Goal: Information Seeking & Learning: Learn about a topic

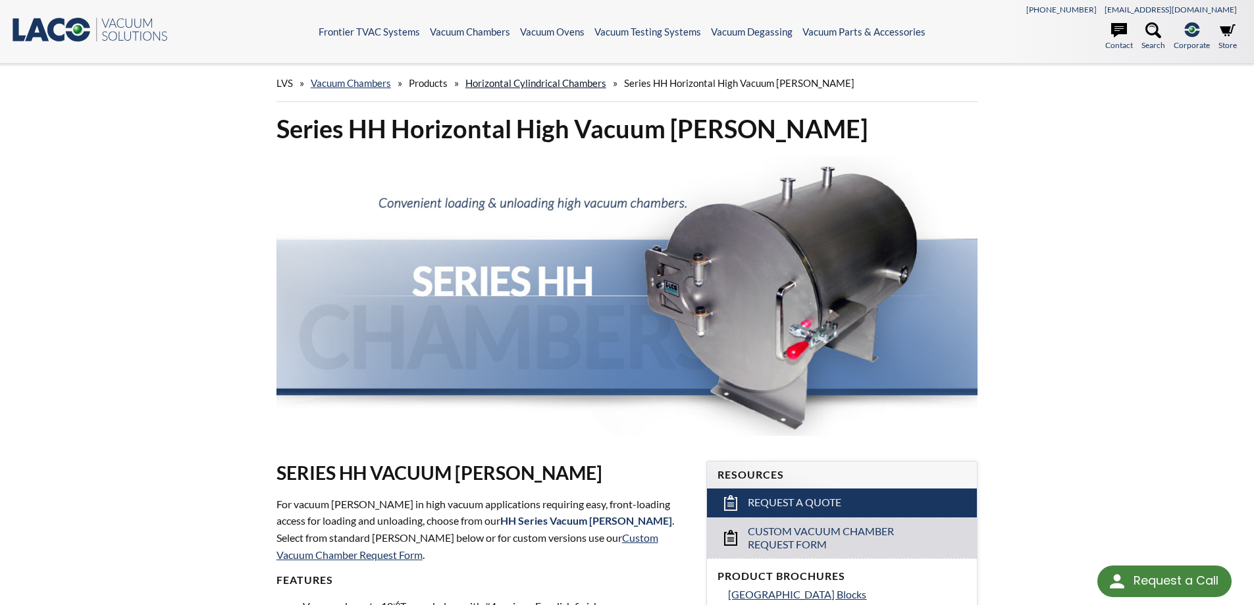
click at [530, 86] on link "Horizontal Cylindrical Chambers" at bounding box center [535, 83] width 141 height 12
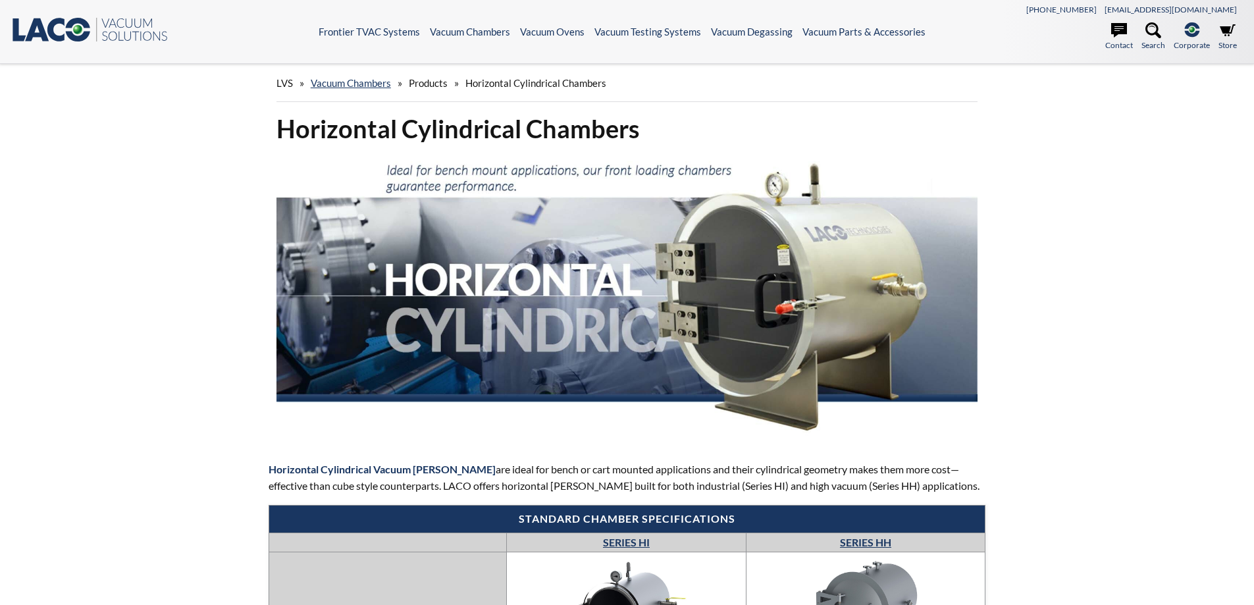
select select "Language Translate Widget"
click at [425, 86] on span "Products" at bounding box center [428, 83] width 39 height 12
click at [352, 86] on link "Vacuum Chambers" at bounding box center [351, 83] width 80 height 12
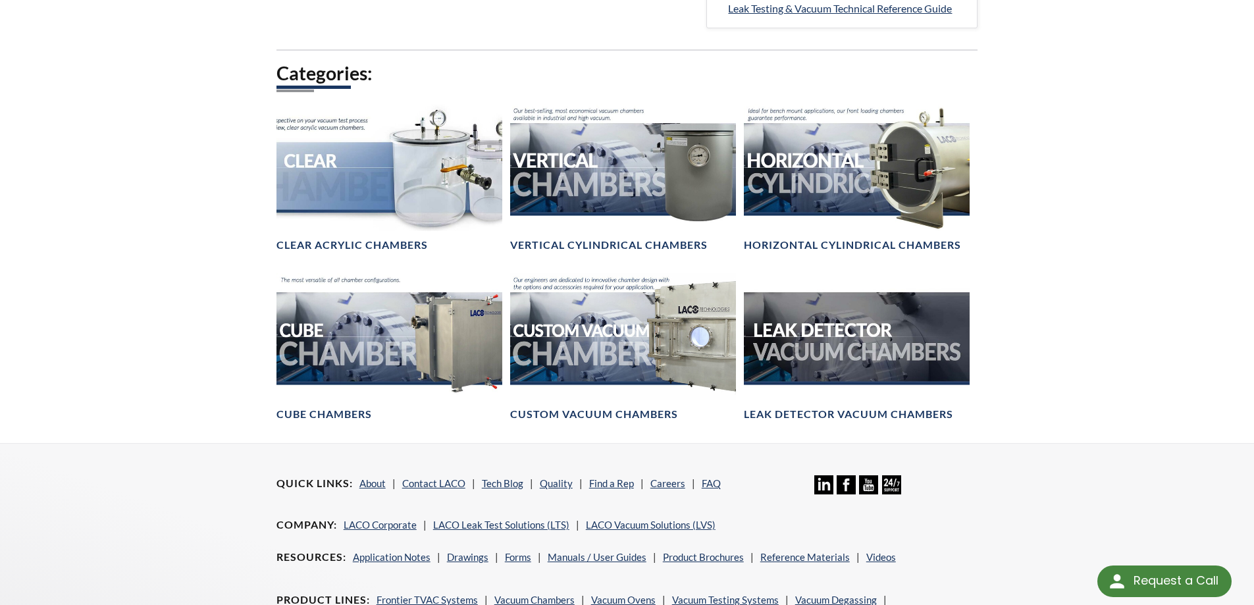
scroll to position [724, 0]
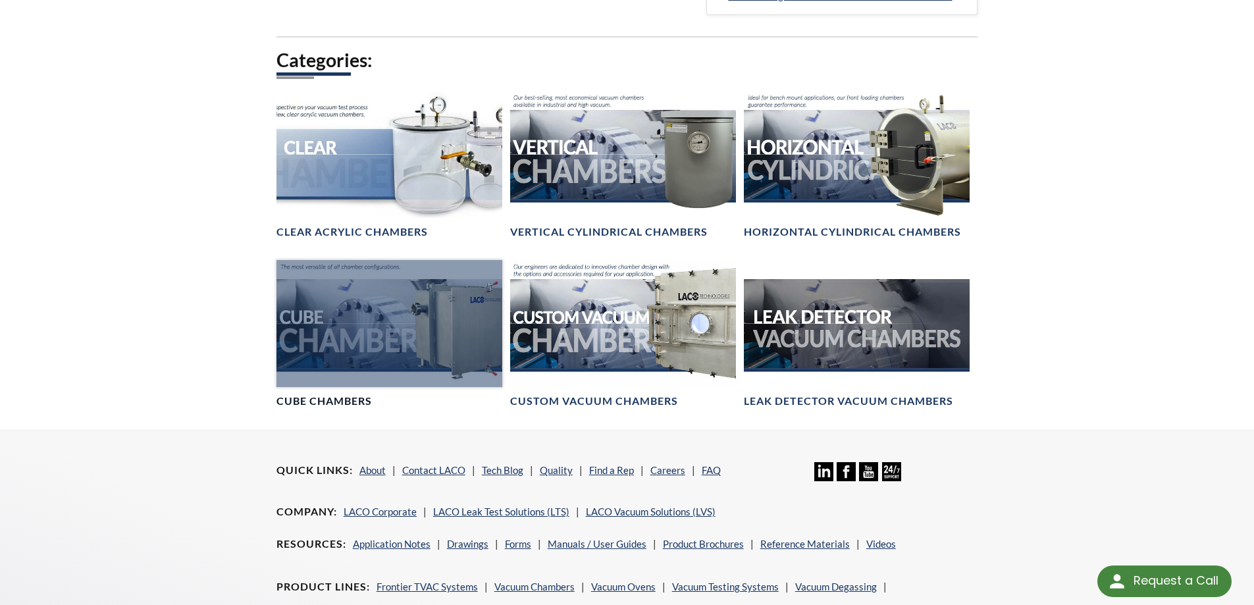
click at [333, 398] on h4 "Cube Chambers" at bounding box center [323, 401] width 95 height 14
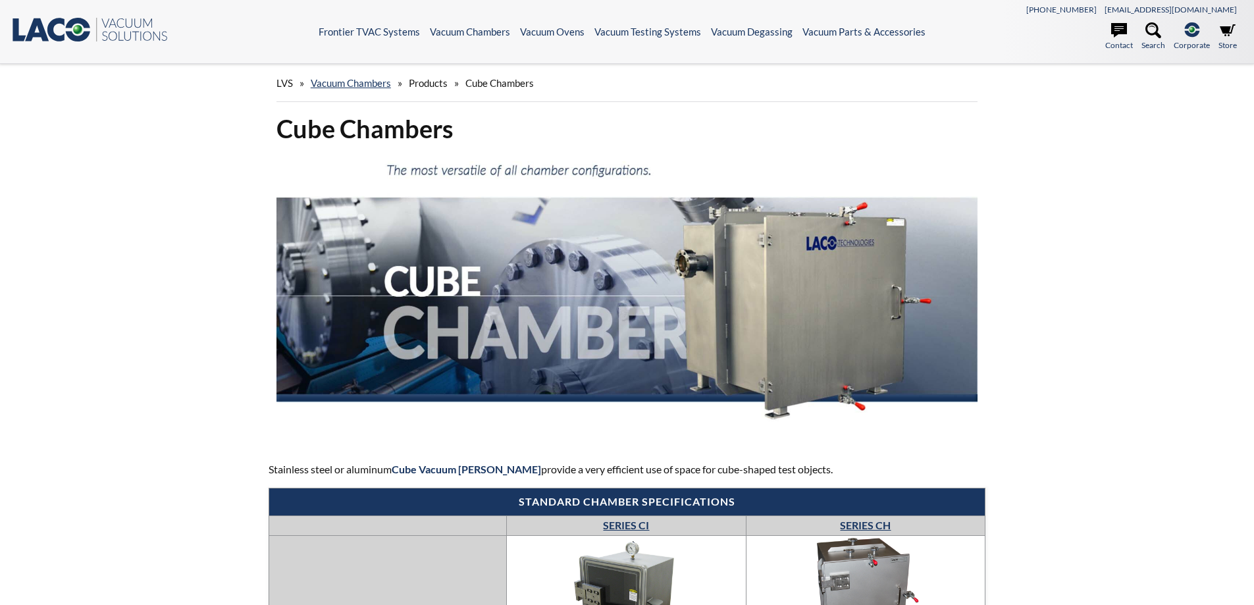
select select "Language Translate Widget"
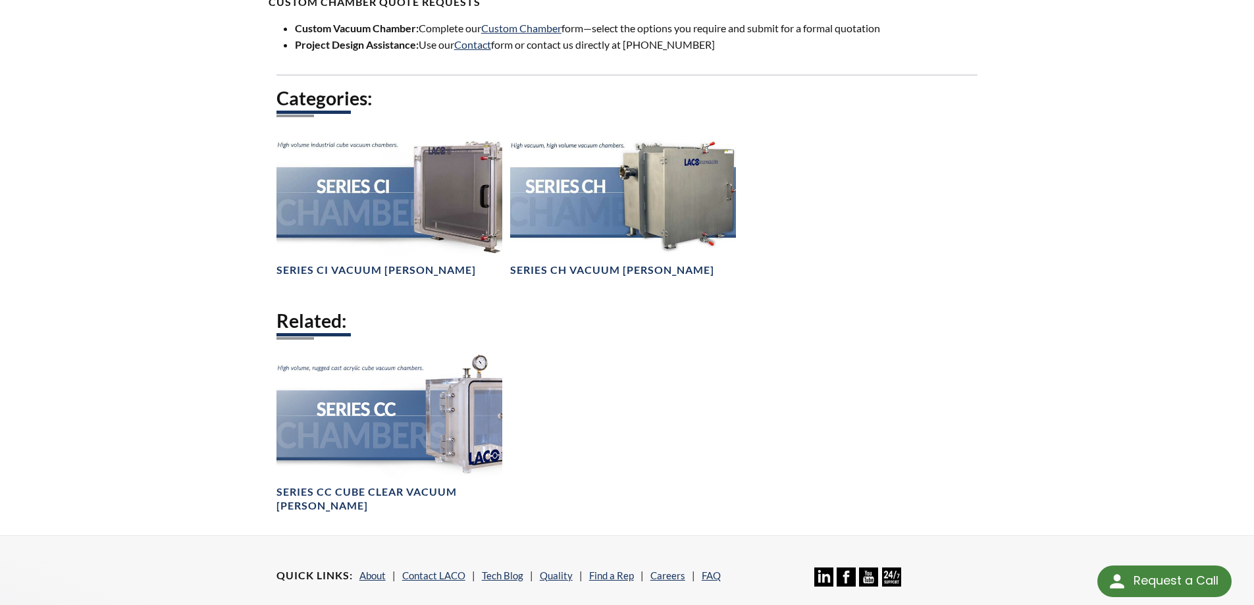
scroll to position [868, 0]
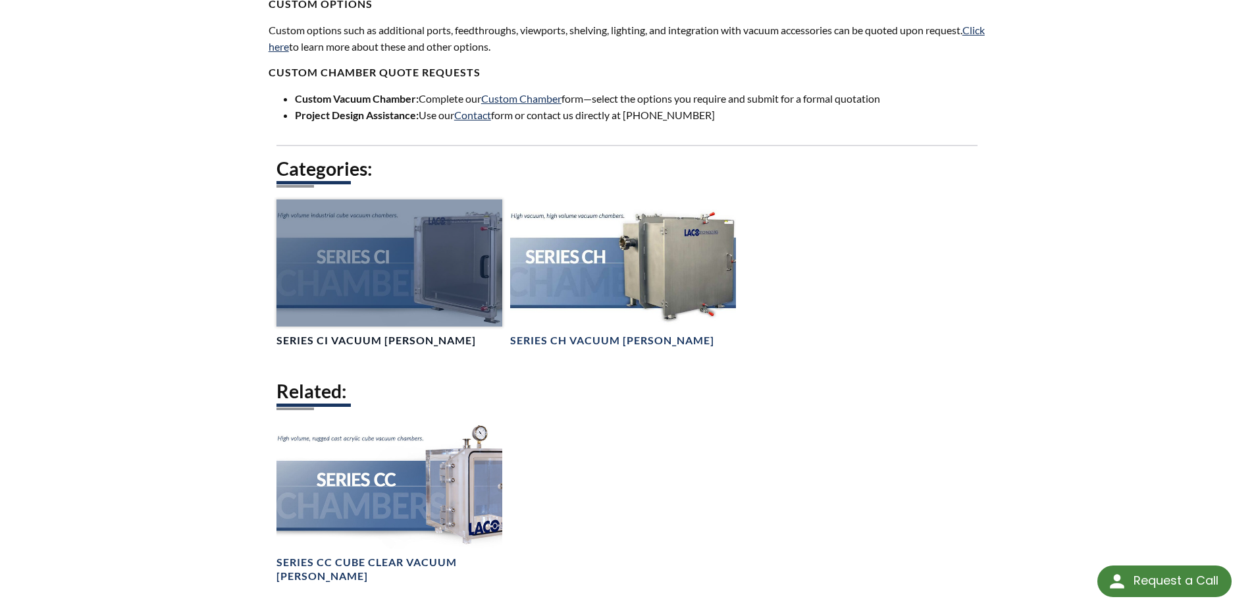
click at [382, 342] on h4 "Series CI Vacuum [PERSON_NAME]" at bounding box center [375, 341] width 199 height 14
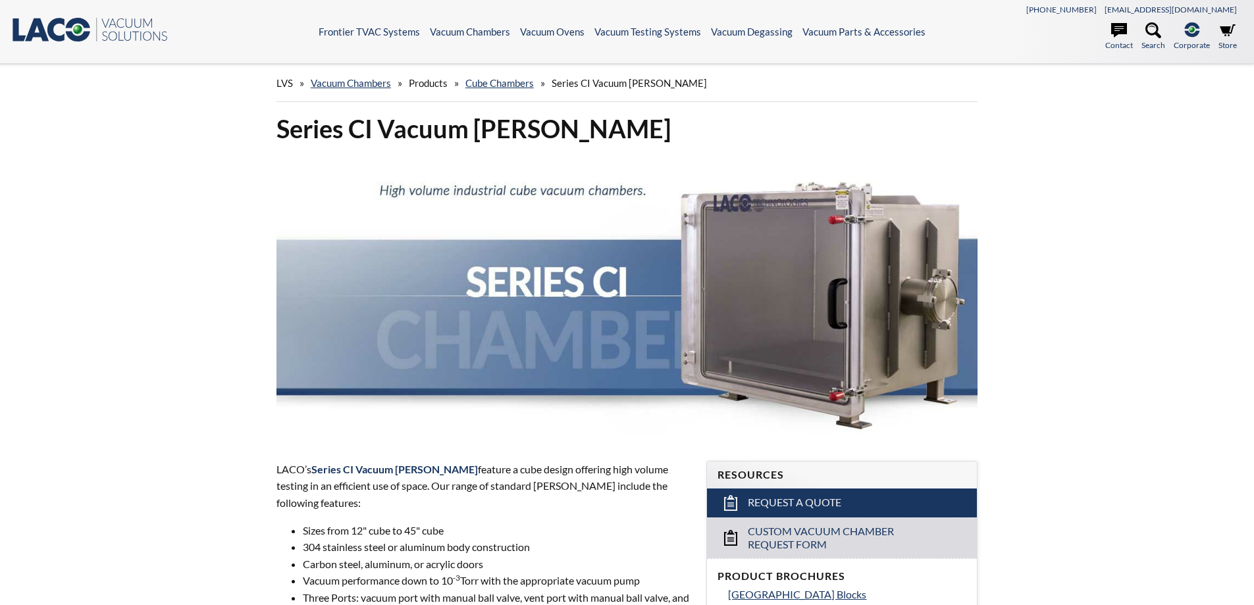
select select "Language Translate Widget"
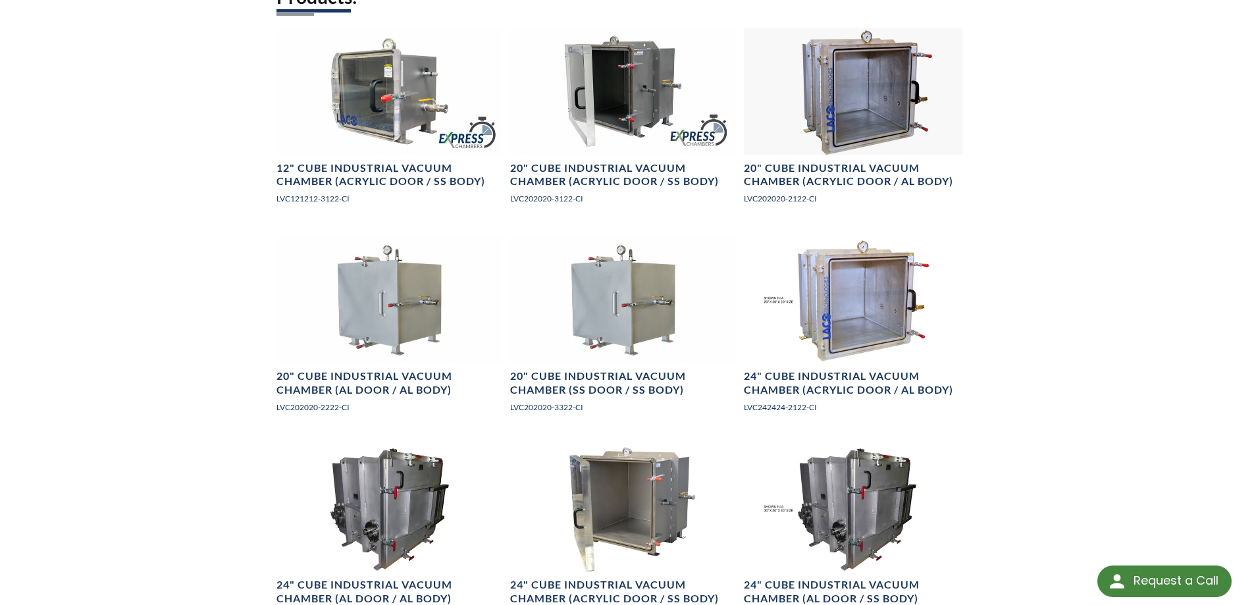
scroll to position [724, 0]
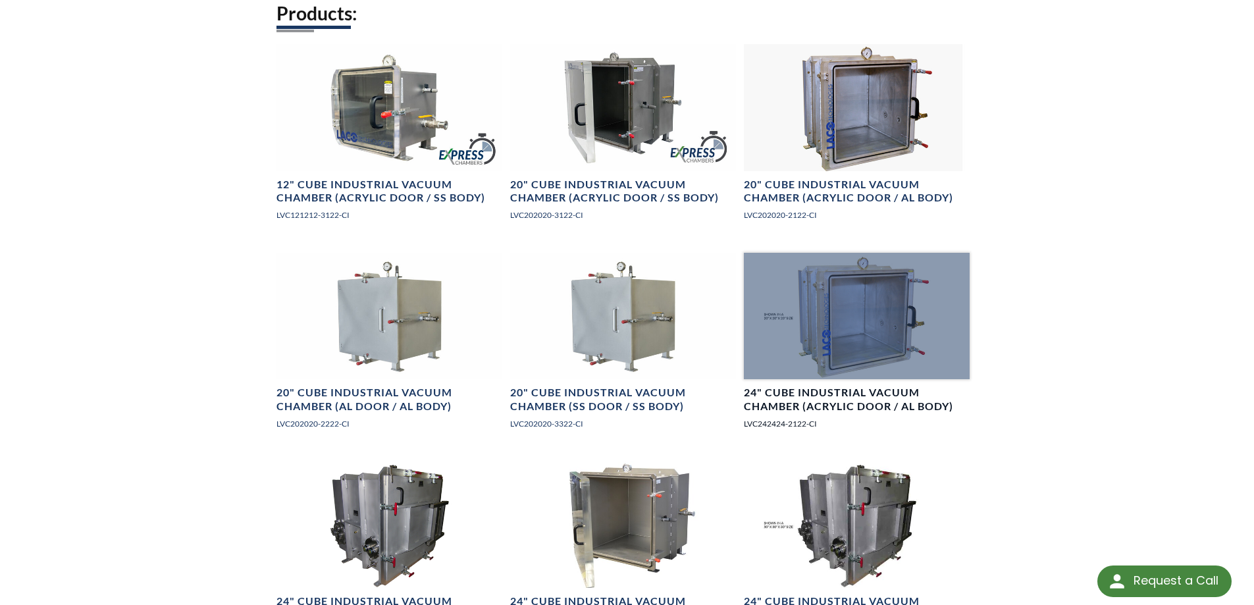
click at [849, 310] on div at bounding box center [857, 316] width 226 height 127
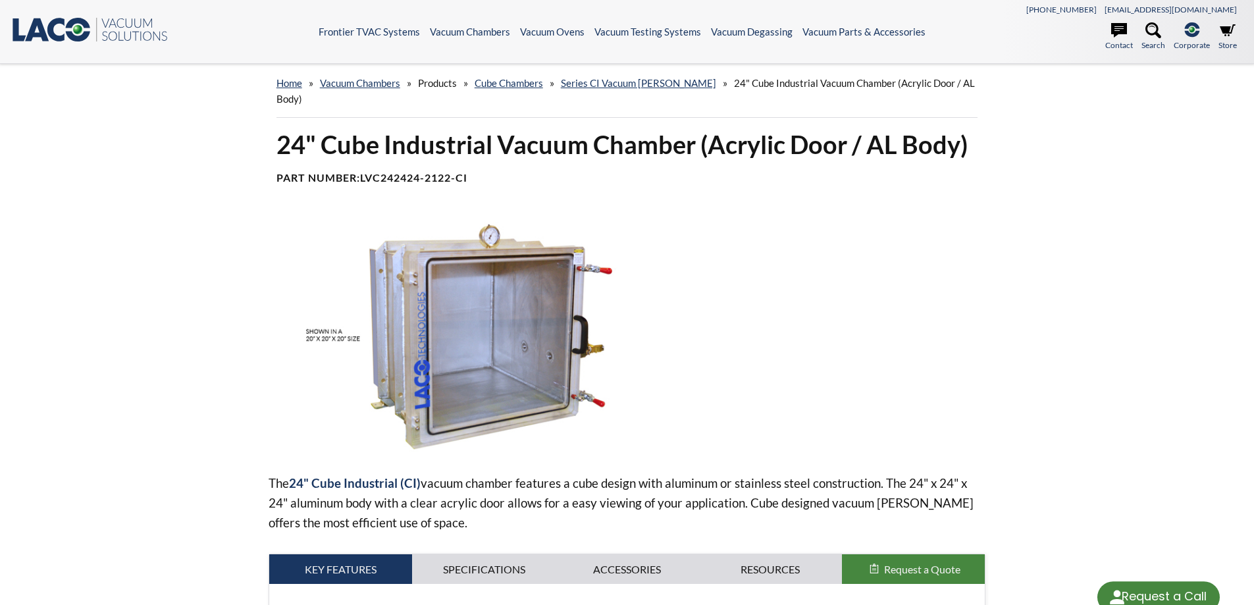
select select "Language Translate Widget"
